Goal: Task Accomplishment & Management: Use online tool/utility

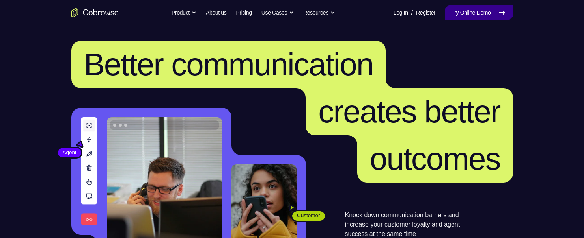
click at [488, 13] on link "Try Online Demo" at bounding box center [478, 13] width 68 height 16
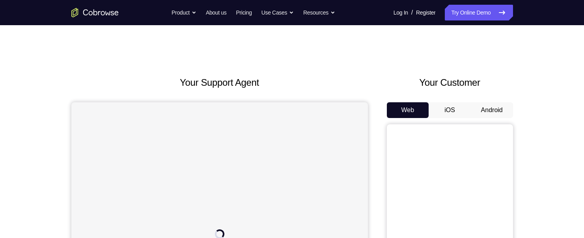
click at [498, 115] on button "Android" at bounding box center [491, 110] width 42 height 16
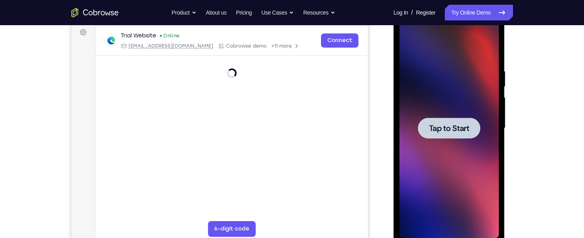
click at [439, 132] on span "Tap to Start" at bounding box center [449, 129] width 40 height 8
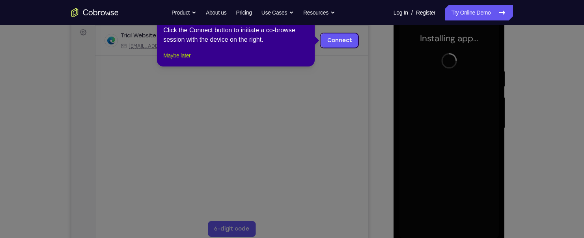
click at [176, 60] on button "Maybe later" at bounding box center [176, 55] width 27 height 9
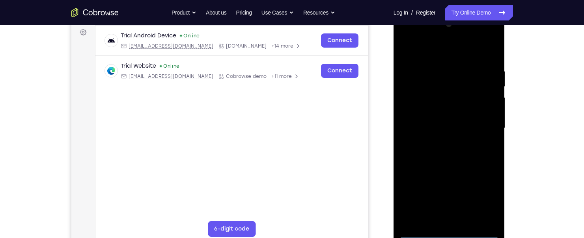
click at [448, 232] on div at bounding box center [448, 128] width 99 height 221
click at [483, 197] on div at bounding box center [448, 128] width 99 height 221
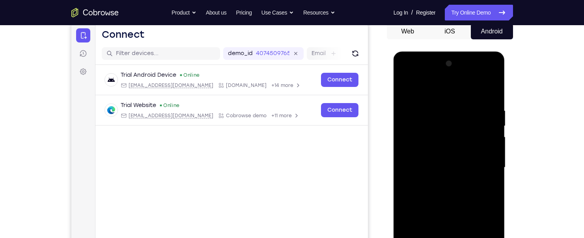
scroll to position [79, 0]
click at [430, 90] on div at bounding box center [448, 168] width 99 height 221
click at [427, 123] on div at bounding box center [448, 168] width 99 height 221
click at [450, 106] on div at bounding box center [448, 168] width 99 height 221
click at [433, 130] on div at bounding box center [448, 168] width 99 height 221
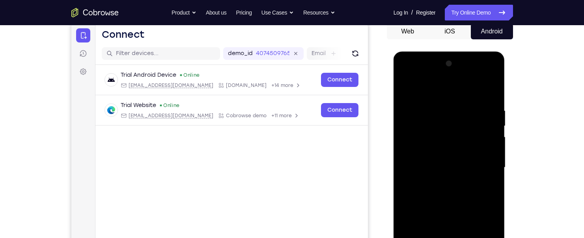
click at [491, 93] on div at bounding box center [448, 168] width 99 height 221
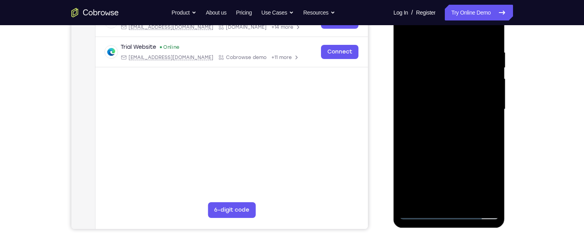
scroll to position [158, 0]
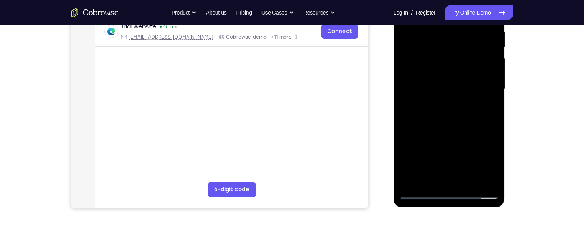
click at [409, 177] on div at bounding box center [448, 89] width 99 height 221
click at [415, 178] on div at bounding box center [448, 89] width 99 height 221
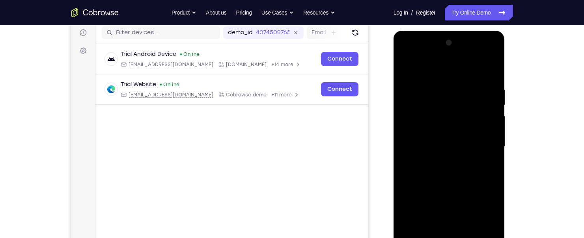
scroll to position [118, 0]
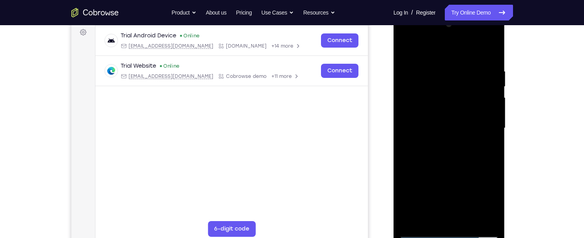
drag, startPoint x: 459, startPoint y: 171, endPoint x: 466, endPoint y: 92, distance: 79.1
click at [466, 92] on div at bounding box center [448, 128] width 99 height 221
drag, startPoint x: 471, startPoint y: 200, endPoint x: 482, endPoint y: 73, distance: 127.3
click at [482, 73] on div at bounding box center [448, 128] width 99 height 221
click at [446, 232] on div at bounding box center [448, 128] width 99 height 221
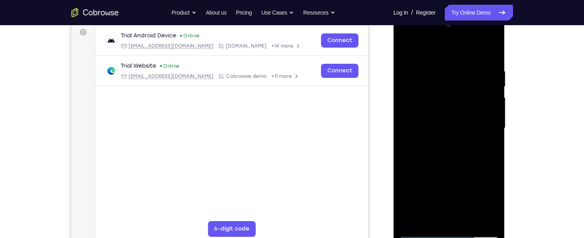
click at [479, 198] on div at bounding box center [448, 128] width 99 height 221
drag, startPoint x: 450, startPoint y: 199, endPoint x: 448, endPoint y: 76, distance: 123.3
click at [448, 76] on div at bounding box center [448, 128] width 99 height 221
drag, startPoint x: 436, startPoint y: 144, endPoint x: 442, endPoint y: 198, distance: 54.3
click at [443, 199] on div at bounding box center [448, 128] width 99 height 221
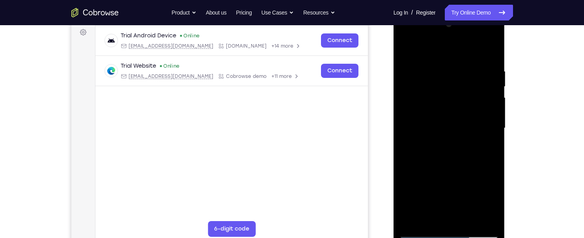
drag, startPoint x: 447, startPoint y: 102, endPoint x: 448, endPoint y: 109, distance: 7.1
click at [448, 109] on div at bounding box center [448, 128] width 99 height 221
click at [481, 35] on div at bounding box center [448, 128] width 99 height 221
click at [417, 35] on div at bounding box center [448, 128] width 99 height 221
click at [424, 86] on div at bounding box center [448, 128] width 99 height 221
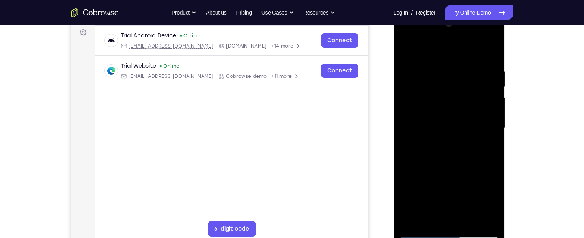
click at [452, 89] on div at bounding box center [448, 128] width 99 height 221
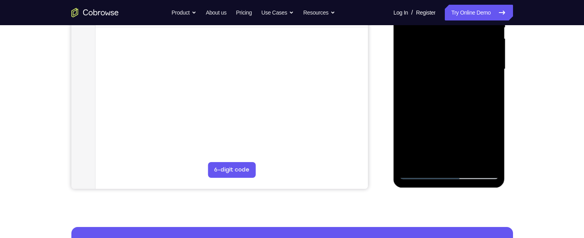
scroll to position [197, 0]
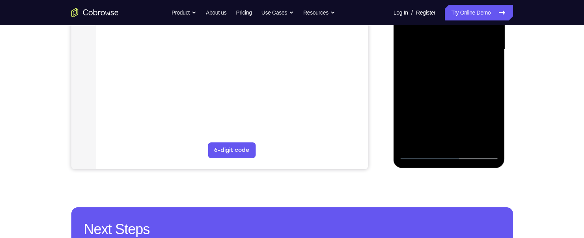
click at [424, 126] on div at bounding box center [448, 49] width 99 height 221
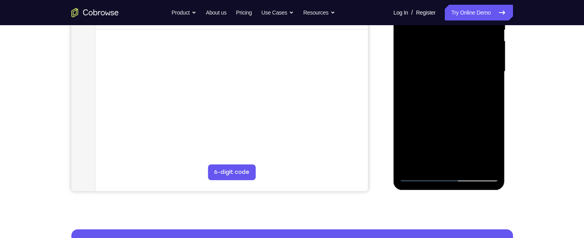
scroll to position [158, 0]
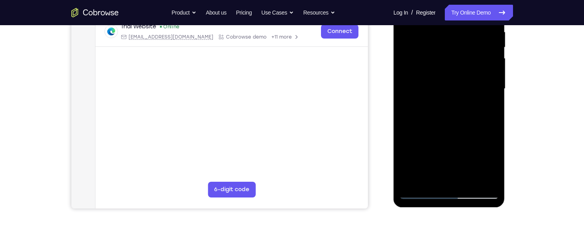
click at [452, 152] on div at bounding box center [448, 89] width 99 height 221
click at [488, 150] on div at bounding box center [448, 89] width 99 height 221
click at [490, 134] on div at bounding box center [448, 89] width 99 height 221
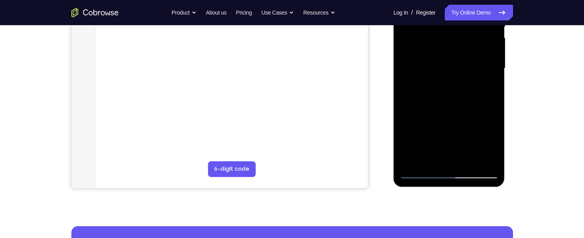
scroll to position [197, 0]
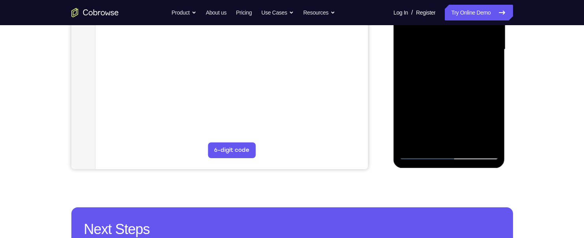
click at [463, 129] on div at bounding box center [448, 49] width 99 height 221
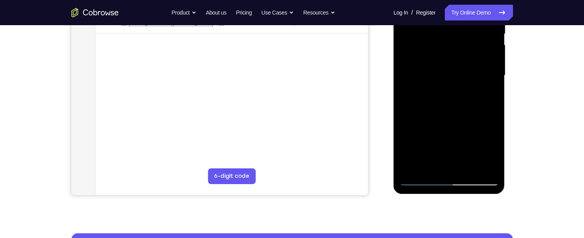
scroll to position [158, 0]
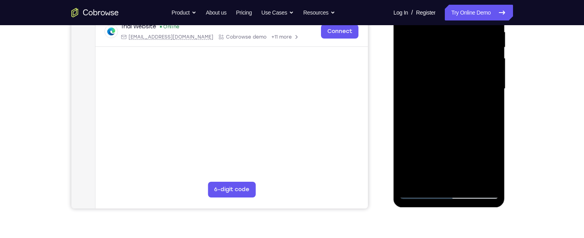
click at [447, 100] on div at bounding box center [448, 89] width 99 height 221
click at [483, 120] on div at bounding box center [448, 89] width 99 height 221
click at [437, 110] on div at bounding box center [448, 89] width 99 height 221
click at [415, 122] on div at bounding box center [448, 89] width 99 height 221
click at [484, 105] on div at bounding box center [448, 89] width 99 height 221
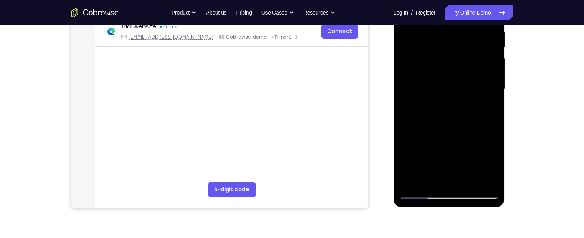
click at [484, 105] on div at bounding box center [448, 89] width 99 height 221
click at [483, 105] on div at bounding box center [448, 89] width 99 height 221
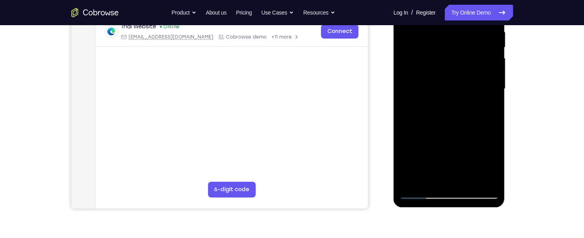
click at [482, 105] on div at bounding box center [448, 89] width 99 height 221
click at [482, 106] on div at bounding box center [448, 89] width 99 height 221
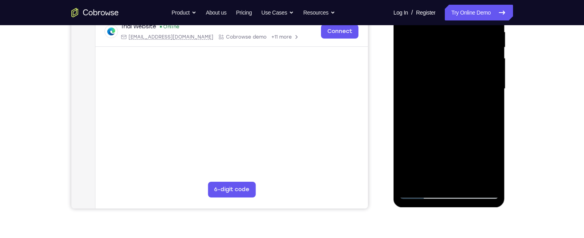
click at [411, 98] on div at bounding box center [448, 89] width 99 height 221
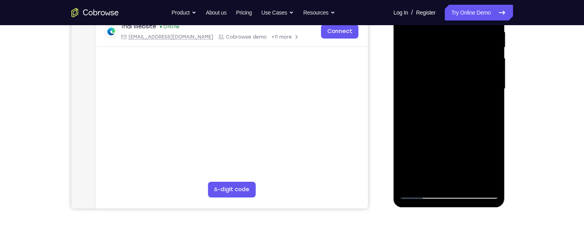
click at [411, 98] on div at bounding box center [448, 89] width 99 height 221
click at [408, 91] on div at bounding box center [448, 89] width 99 height 221
click at [408, 98] on div at bounding box center [448, 89] width 99 height 221
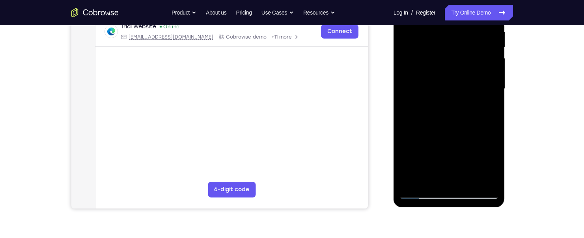
click at [408, 98] on div at bounding box center [448, 89] width 99 height 221
click at [441, 100] on div at bounding box center [448, 89] width 99 height 221
click at [447, 193] on div at bounding box center [448, 89] width 99 height 221
click at [449, 193] on div at bounding box center [448, 89] width 99 height 221
